Goal: Book appointment/travel/reservation

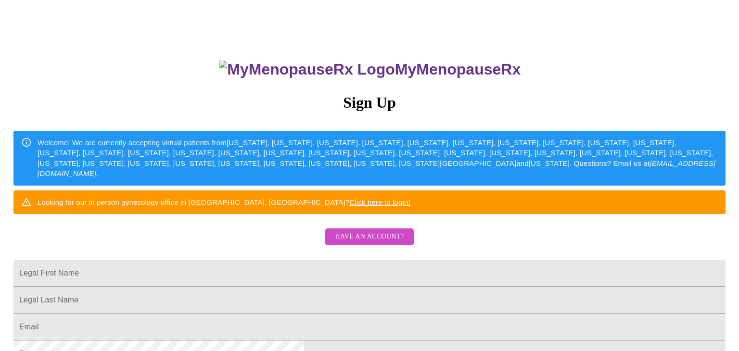
scroll to position [83, 0]
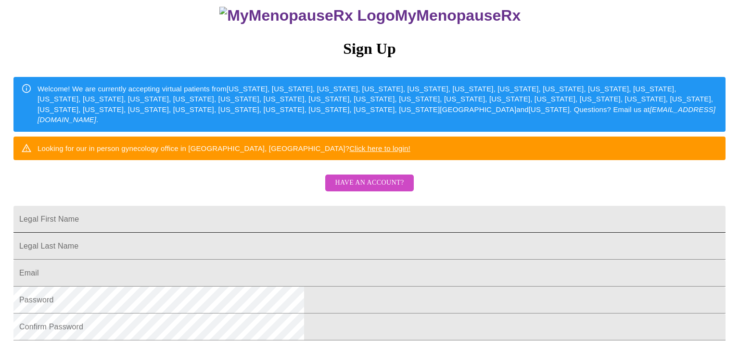
click at [282, 233] on input "Legal First Name" at bounding box center [369, 219] width 712 height 27
click at [369, 233] on input "Legal First Name" at bounding box center [369, 219] width 712 height 27
type input "a"
type input "Phylicia"
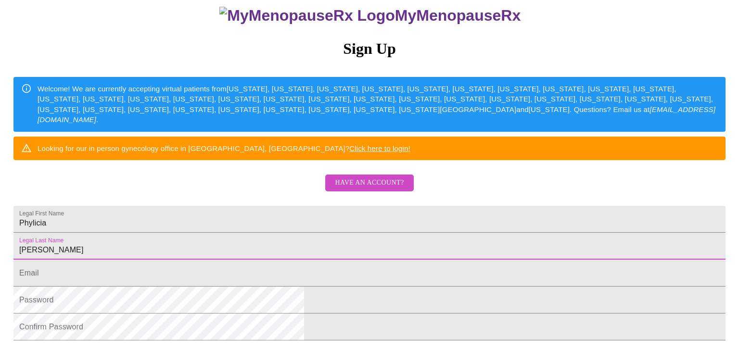
type input "[PERSON_NAME]"
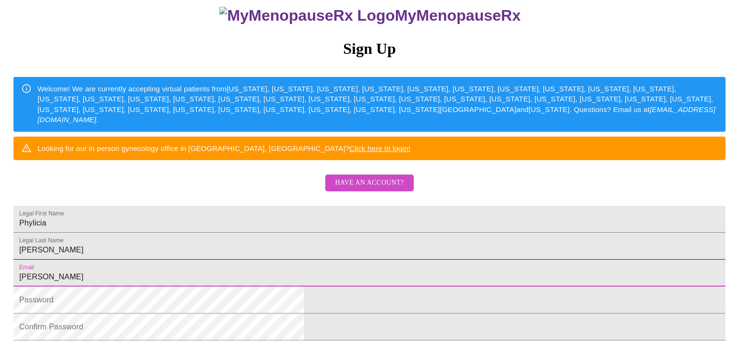
type input "[EMAIL_ADDRESS][PERSON_NAME][DOMAIN_NAME]"
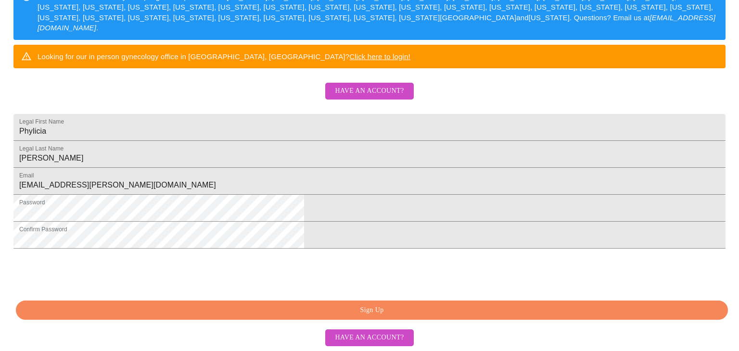
scroll to position [244, 0]
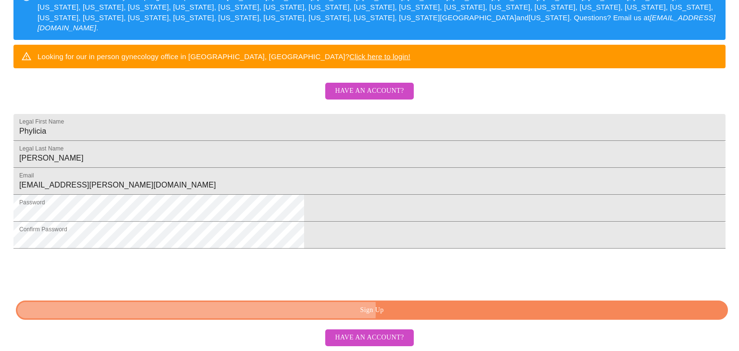
click at [407, 315] on span "Sign Up" at bounding box center [372, 311] width 690 height 12
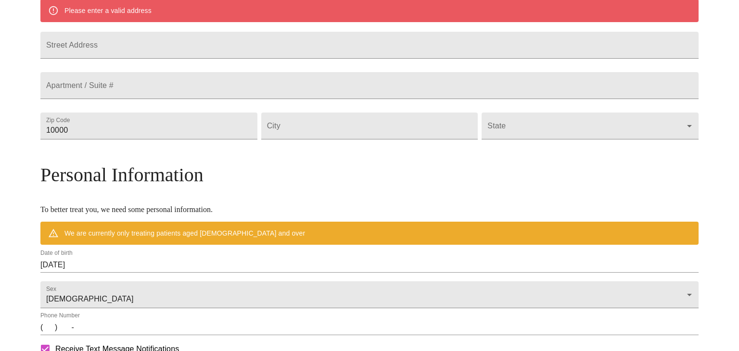
scroll to position [211, 0]
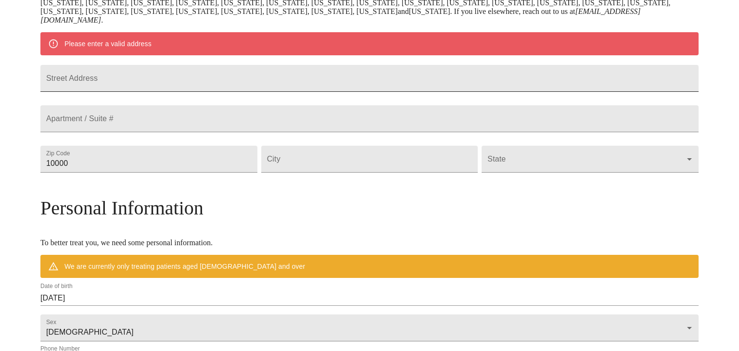
click at [164, 82] on input "Street Address" at bounding box center [369, 78] width 659 height 27
click at [164, 82] on input "435 1/2" at bounding box center [369, 78] width 659 height 27
type input "[STREET_ADDRESS]"
drag, startPoint x: 151, startPoint y: 192, endPoint x: 88, endPoint y: 178, distance: 64.6
click at [88, 178] on div "MyMenopauseRx Welcome to MyMenopauseRx Since it's your first time here, you'll …" at bounding box center [369, 172] width 659 height 759
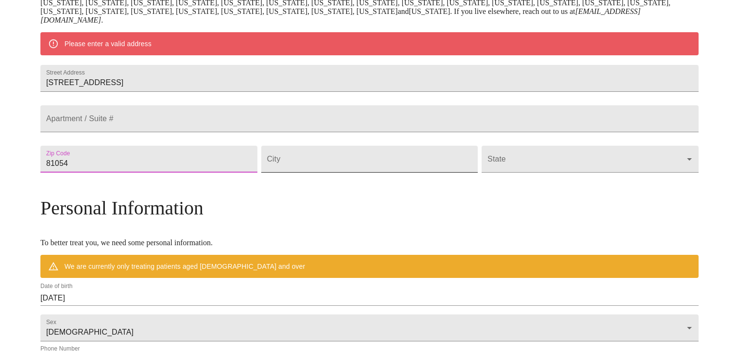
type input "81054"
click at [352, 173] on input "Street Address" at bounding box center [369, 159] width 217 height 27
type input "las"
type input "Las animas"
click at [513, 183] on body "MyMenopauseRx Welcome to MyMenopauseRx Since it's your first time here, you'll …" at bounding box center [370, 172] width 732 height 759
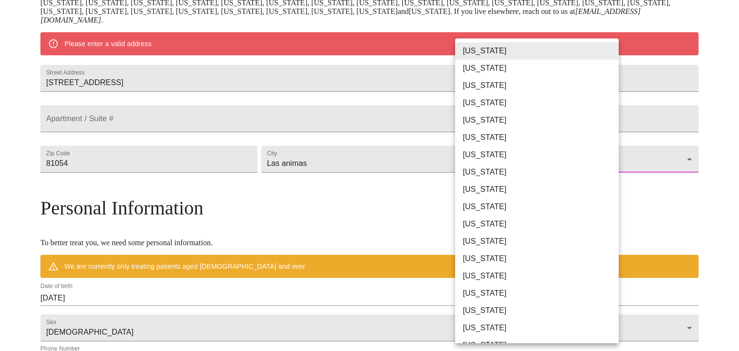
click at [495, 138] on li "[US_STATE]" at bounding box center [537, 137] width 164 height 17
type input "[US_STATE]"
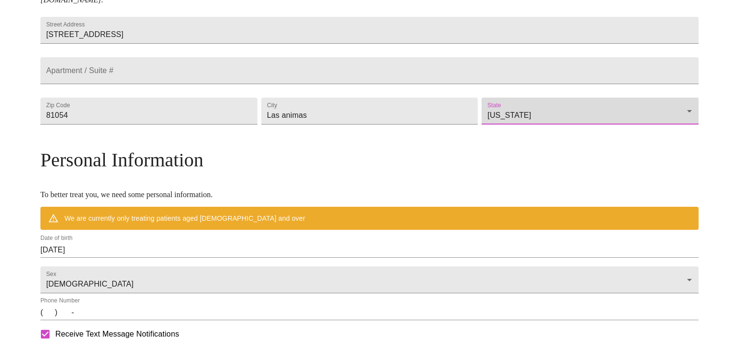
scroll to position [250, 0]
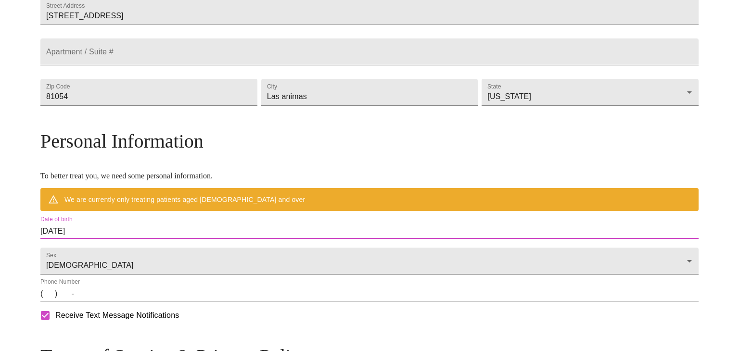
drag, startPoint x: 147, startPoint y: 247, endPoint x: 83, endPoint y: 238, distance: 65.1
click at [83, 238] on div "MyMenopauseRx Welcome to MyMenopauseRx Since it's your first time here, you'll …" at bounding box center [369, 119] width 659 height 731
click at [142, 239] on input "[DATE]" at bounding box center [369, 231] width 659 height 15
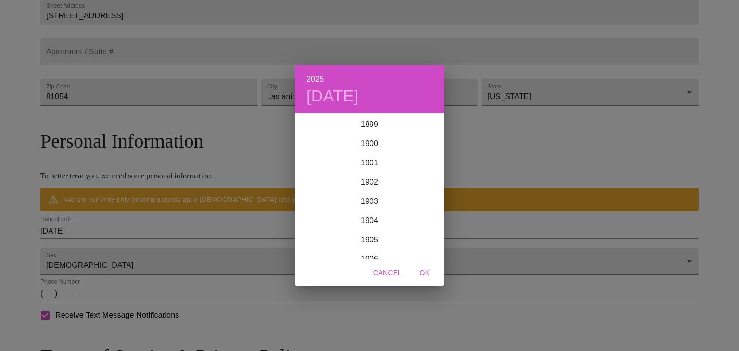
scroll to position [2368, 0]
click at [319, 80] on h6 "2025" at bounding box center [315, 79] width 17 height 13
click at [372, 138] on div "1974" at bounding box center [369, 139] width 149 height 19
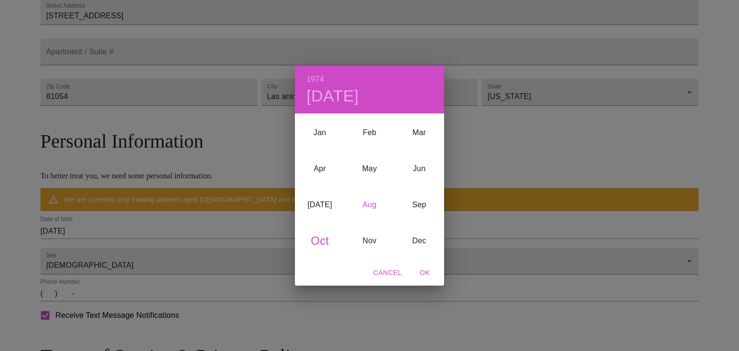
click at [371, 204] on div "Aug" at bounding box center [370, 205] width 50 height 36
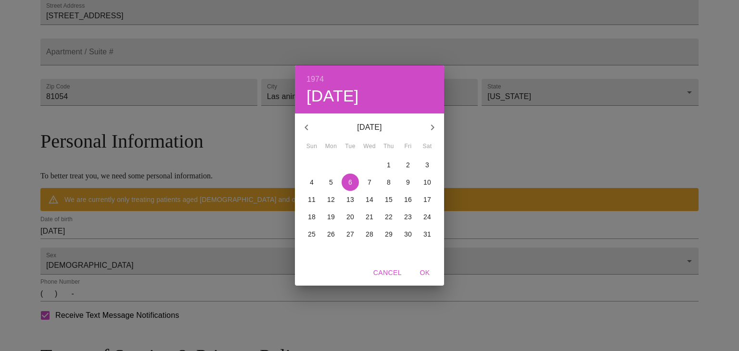
click at [311, 181] on p "4" at bounding box center [312, 183] width 4 height 10
click at [425, 273] on span "OK" at bounding box center [425, 273] width 23 height 12
type input "[DATE]"
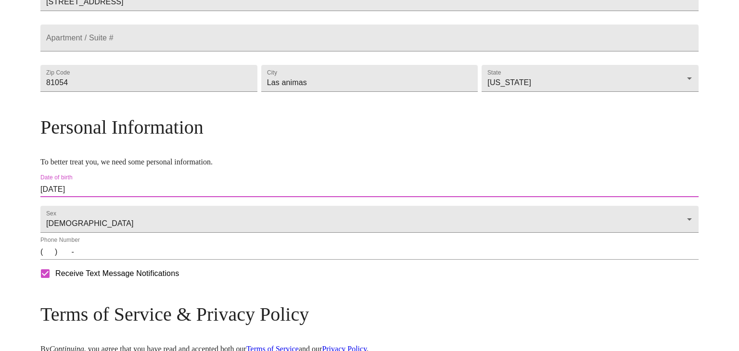
scroll to position [265, 0]
click at [134, 259] on input "(   )    -" at bounding box center [369, 251] width 659 height 15
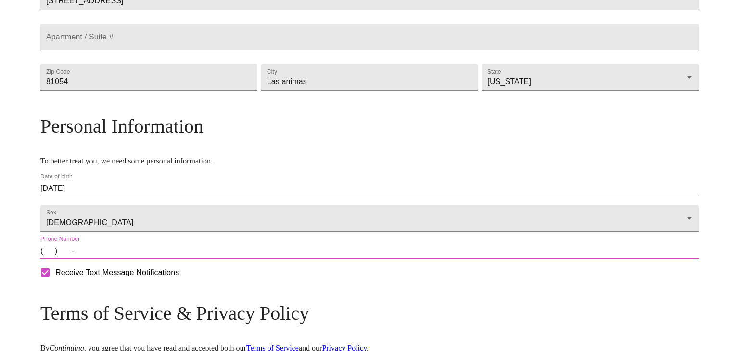
type input "[PHONE_NUMBER]"
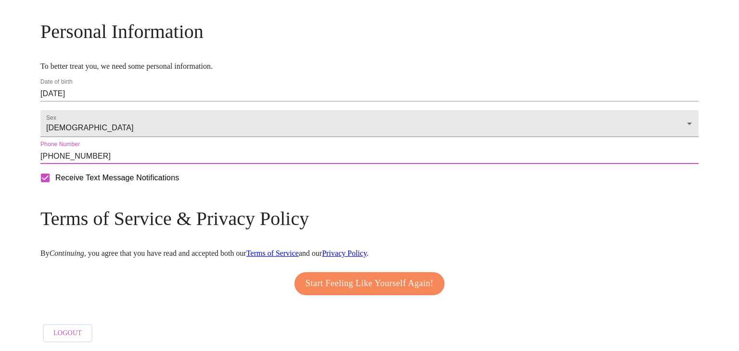
scroll to position [389, 0]
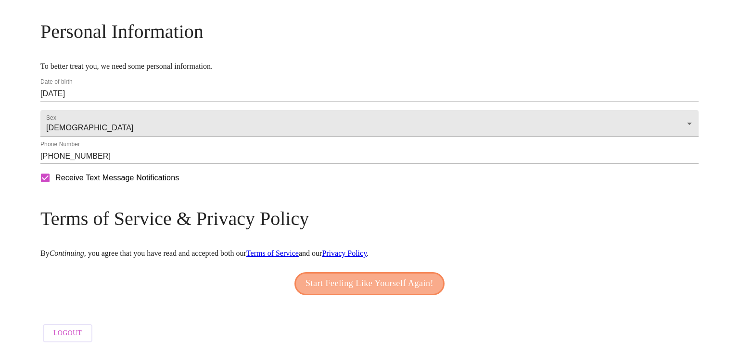
click at [341, 280] on span "Start Feeling Like Yourself Again!" at bounding box center [370, 283] width 128 height 15
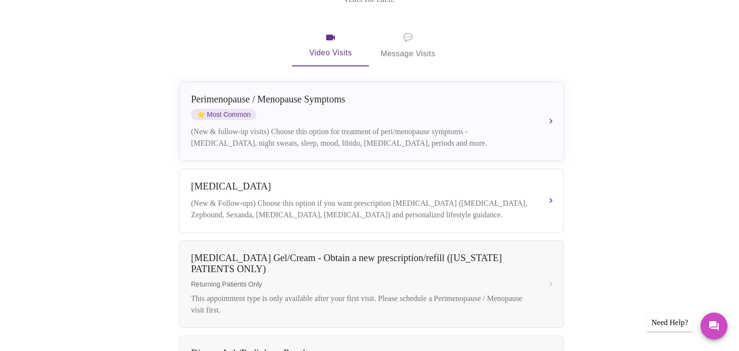
scroll to position [174, 0]
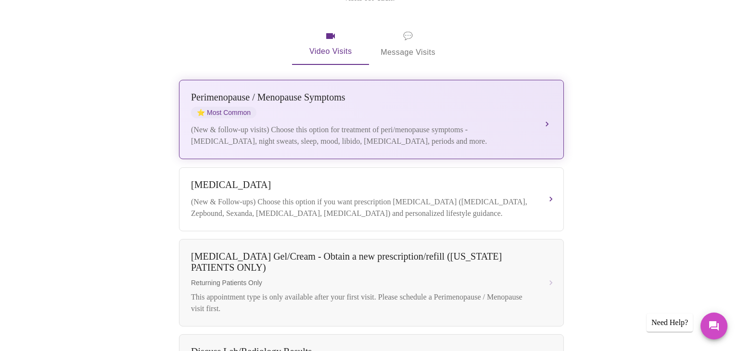
click at [225, 107] on span "⭐ Most Common" at bounding box center [223, 113] width 65 height 12
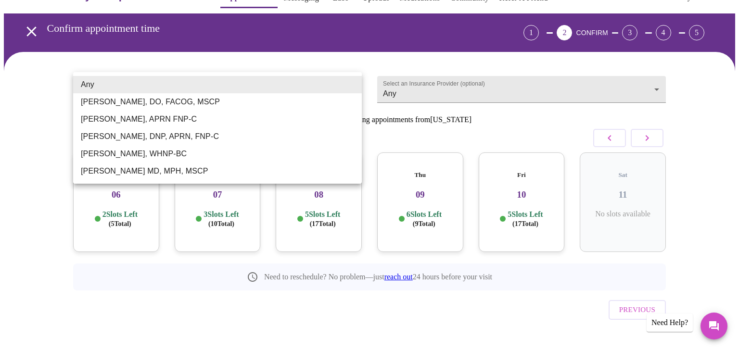
click at [214, 84] on body "MyMenopauseRx Appointments Messaging Labs Uploads Medications Community Refer a…" at bounding box center [370, 172] width 732 height 391
click at [180, 289] on div at bounding box center [369, 175] width 739 height 351
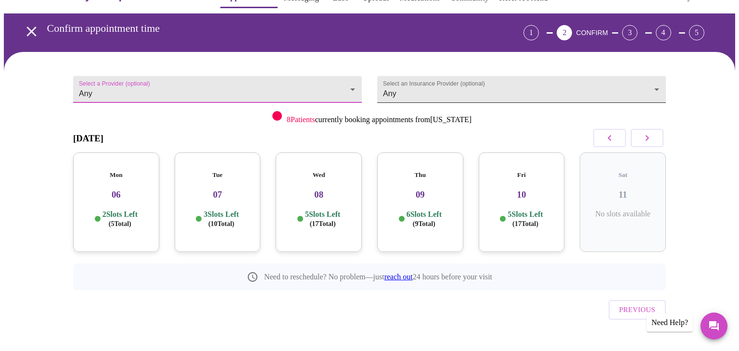
click at [486, 80] on body "MyMenopauseRx Appointments Messaging Labs Uploads Medications Community Refer a…" at bounding box center [370, 172] width 732 height 391
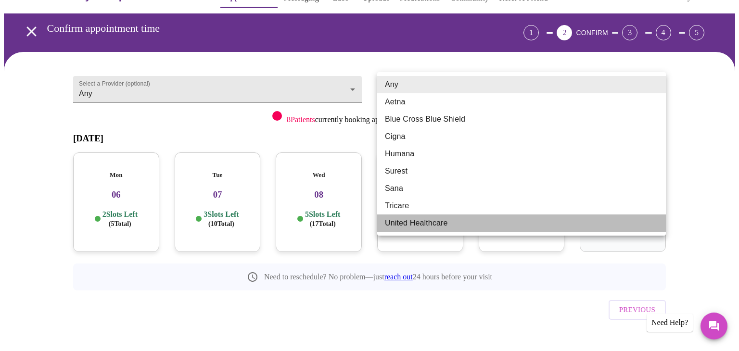
click at [415, 221] on li "United Healthcare" at bounding box center [521, 223] width 289 height 17
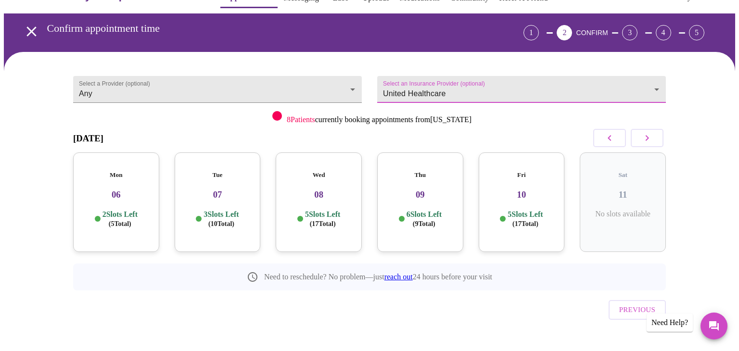
click at [439, 87] on body "MyMenopauseRx Appointments Messaging Labs Uploads Medications Community Refer a…" at bounding box center [370, 172] width 732 height 391
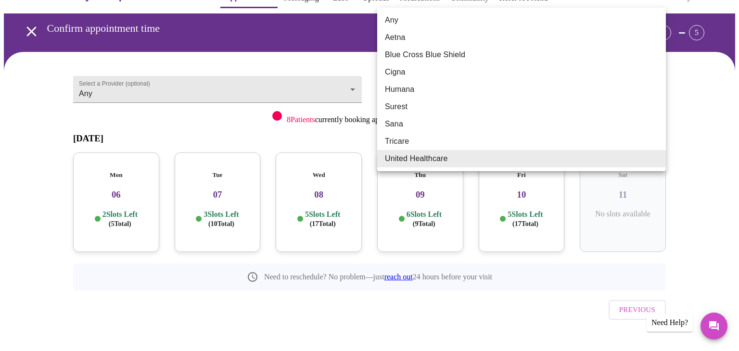
click at [719, 323] on div at bounding box center [369, 175] width 739 height 351
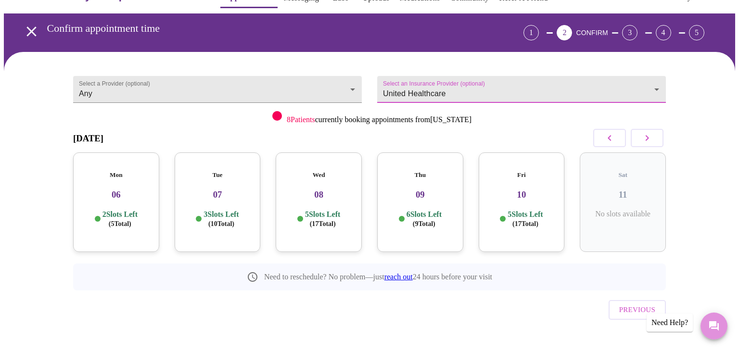
click at [717, 325] on icon "Messages" at bounding box center [715, 327] width 12 height 12
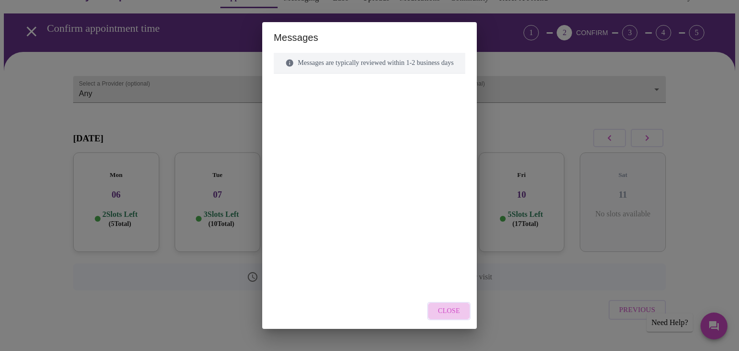
click at [457, 308] on span "Close" at bounding box center [449, 312] width 22 height 12
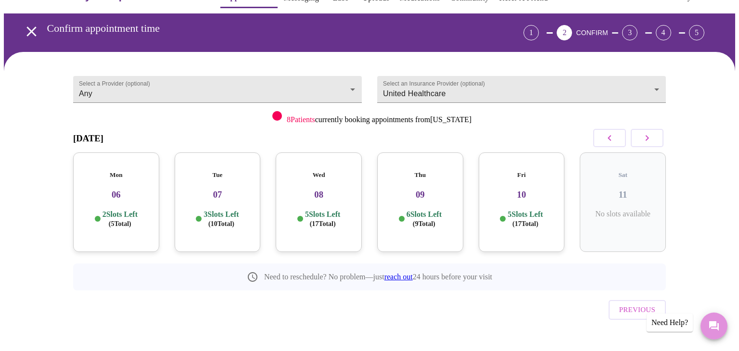
click at [718, 327] on icon "Messages" at bounding box center [715, 327] width 10 height 10
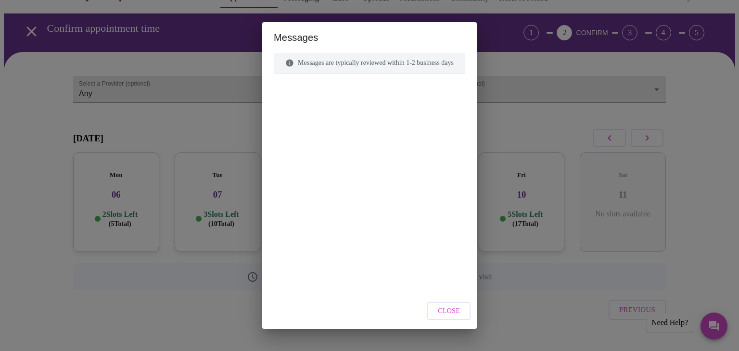
click at [343, 65] on div "Messages are typically reviewed within 1-2 business days" at bounding box center [370, 63] width 192 height 21
click at [460, 309] on span "Close" at bounding box center [449, 312] width 22 height 12
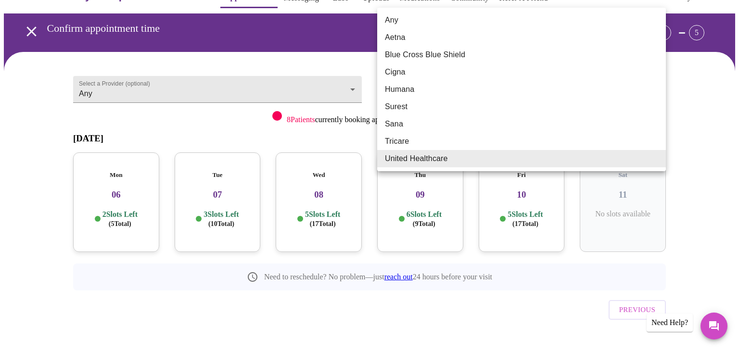
click at [469, 88] on body "MyMenopauseRx Appointments Messaging Labs Uploads Medications Community Refer a…" at bounding box center [370, 172] width 732 height 391
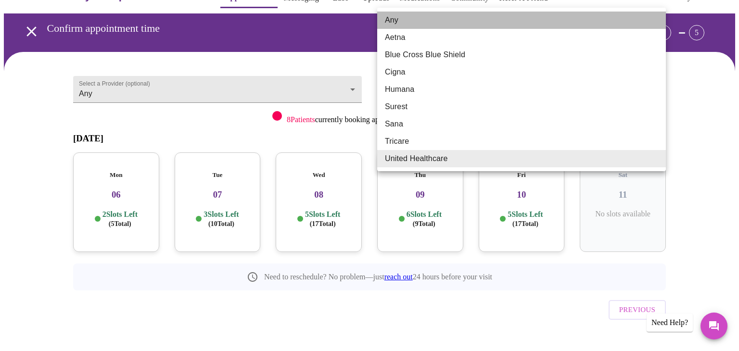
click at [401, 22] on li "Any" at bounding box center [521, 20] width 289 height 17
type input "Any"
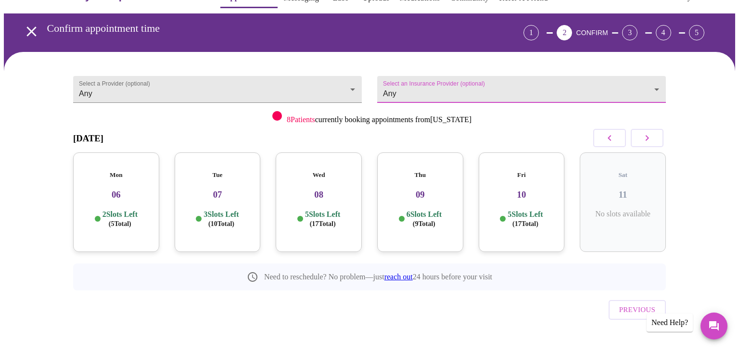
click at [27, 23] on icon "open drawer" at bounding box center [31, 31] width 17 height 17
